Goal: Contribute content: Contribute content

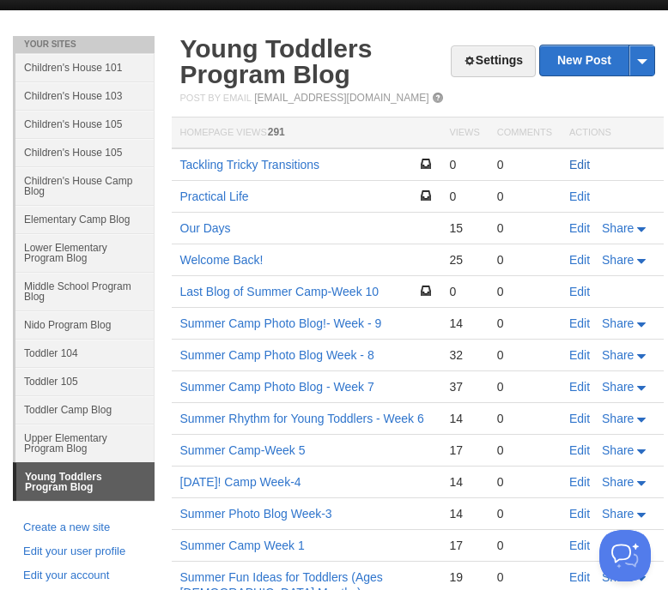
click at [575, 166] on link "Edit" at bounding box center [579, 165] width 21 height 14
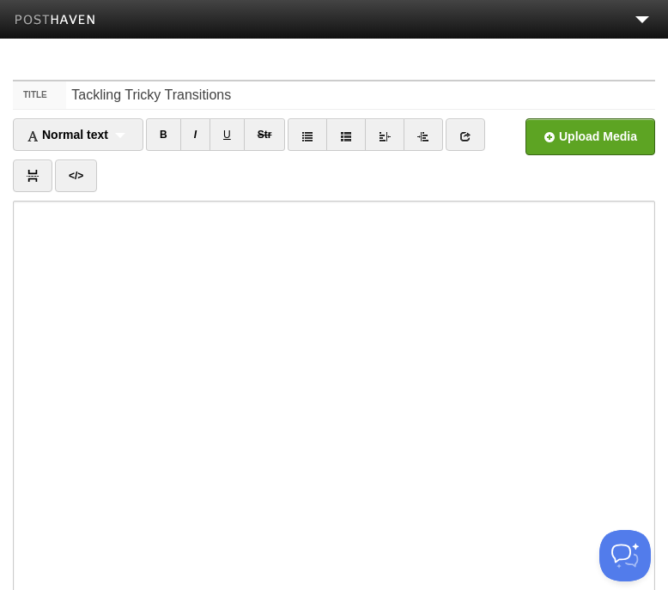
scroll to position [170, 0]
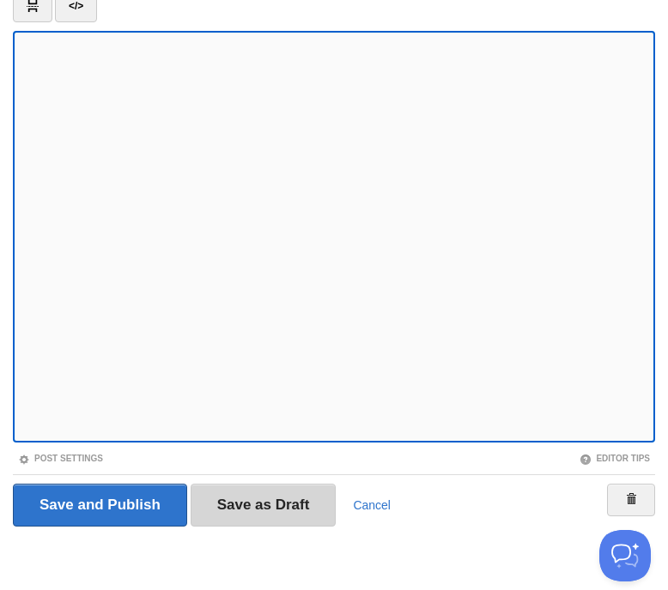
click at [288, 512] on input "Save as Draft" at bounding box center [263, 505] width 146 height 43
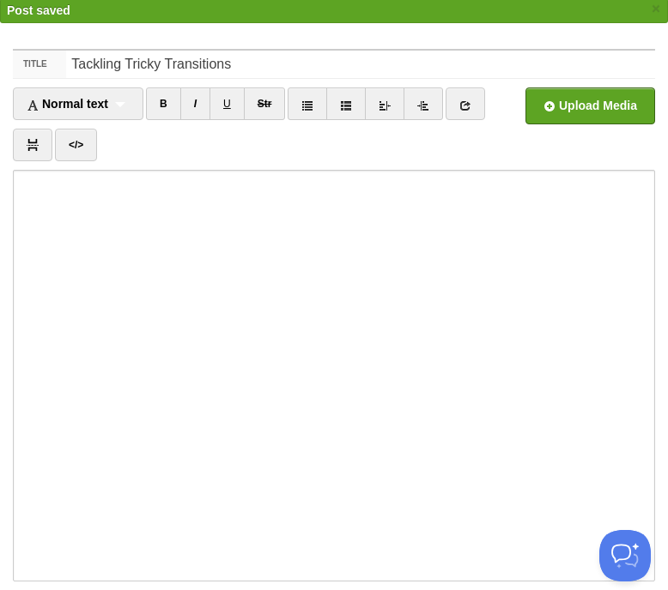
scroll to position [64, 0]
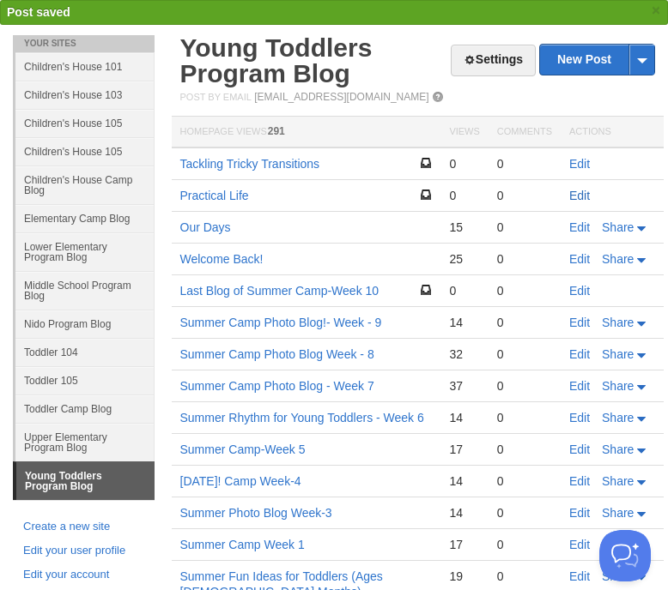
click at [588, 200] on link "Edit" at bounding box center [579, 196] width 21 height 14
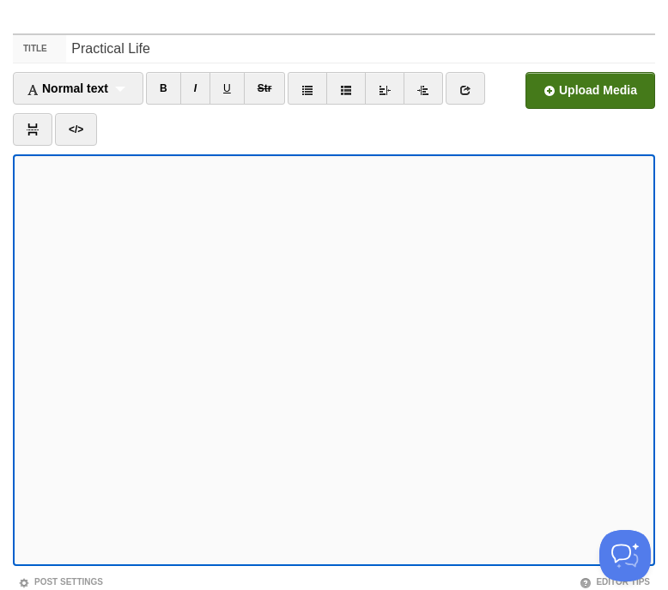
scroll to position [43, 0]
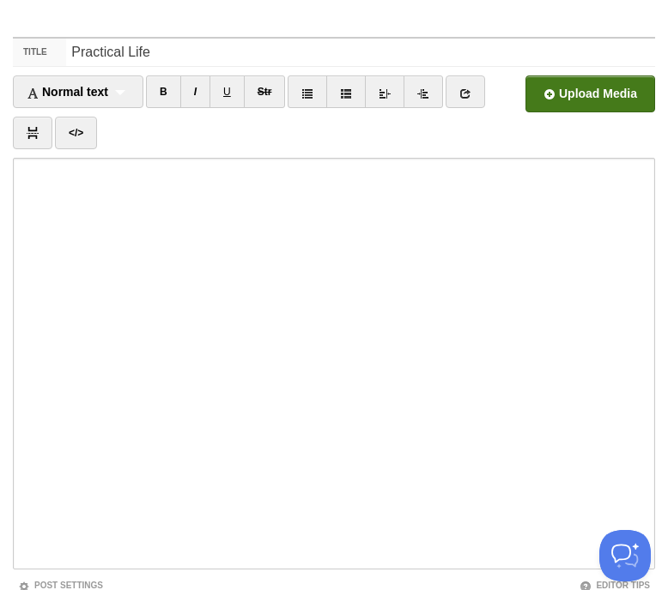
click at [584, 94] on input "file" at bounding box center [71, 99] width 1299 height 88
click at [585, 101] on input "file" at bounding box center [71, 99] width 1299 height 88
